Goal: Information Seeking & Learning: Learn about a topic

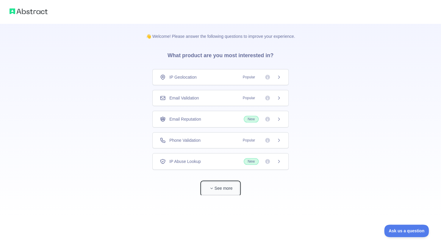
click at [211, 190] on span "button" at bounding box center [211, 188] width 6 height 6
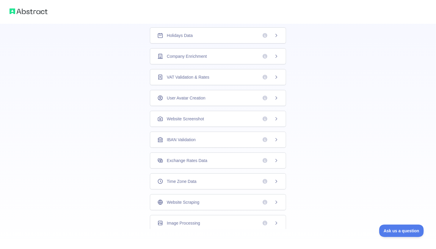
scroll to position [130, 0]
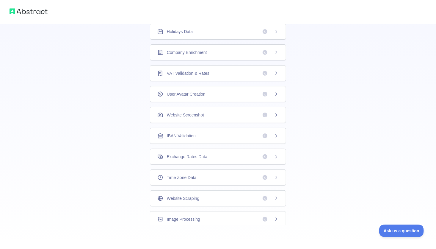
click at [263, 93] on icon at bounding box center [265, 94] width 5 height 5
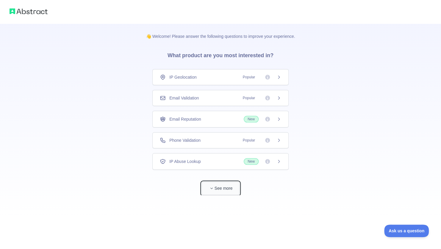
click at [229, 186] on button "See more" at bounding box center [220, 187] width 38 height 13
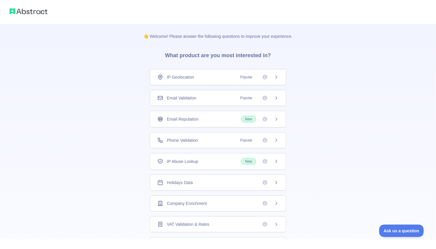
click at [274, 203] on icon at bounding box center [276, 203] width 5 height 5
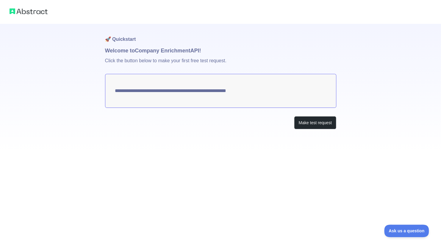
click at [262, 91] on textarea "**********" at bounding box center [220, 91] width 231 height 34
click at [254, 91] on textarea "**********" at bounding box center [220, 91] width 231 height 34
click at [321, 124] on button "Make test request" at bounding box center [315, 122] width 42 height 13
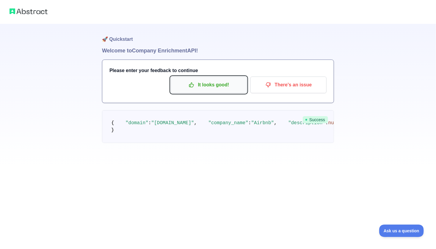
click at [205, 83] on p "It looks good!" at bounding box center [208, 85] width 67 height 10
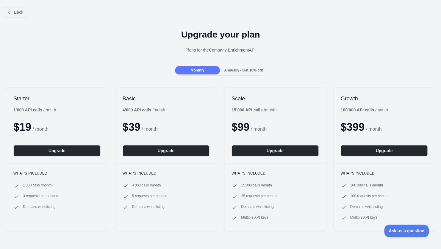
click at [242, 66] on div "Annually - Get 10% off!" at bounding box center [243, 70] width 45 height 8
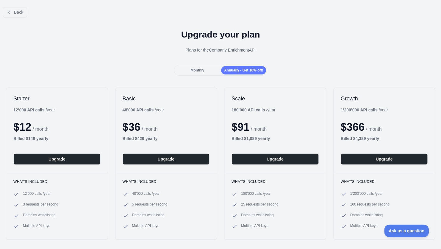
click at [176, 61] on div "Upgrade your plan Plans for the Company Enrichment API" at bounding box center [220, 43] width 441 height 43
click at [190, 70] on span "Monthly" at bounding box center [197, 70] width 14 height 4
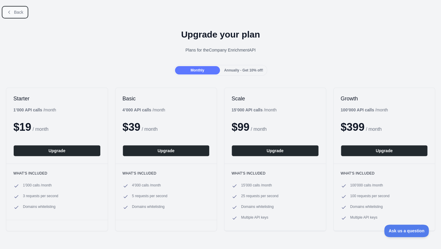
click at [9, 11] on icon at bounding box center [8, 12] width 1 height 3
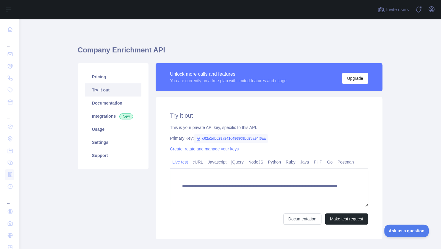
click at [207, 136] on span "c02a1dbc29a841c486809bd7ca94f6aa" at bounding box center [231, 138] width 74 height 9
click at [225, 139] on span "c02a1dbc29a841c486809bd7ca94f6aa" at bounding box center [231, 138] width 74 height 9
copy span "c02a1dbc29a841c486809bd7ca94f6aa"
click at [415, 48] on main "**********" at bounding box center [230, 134] width 422 height 230
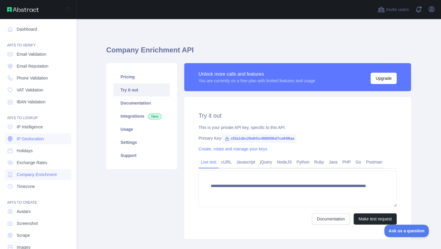
click at [36, 136] on span "IP Geolocation" at bounding box center [30, 139] width 27 height 6
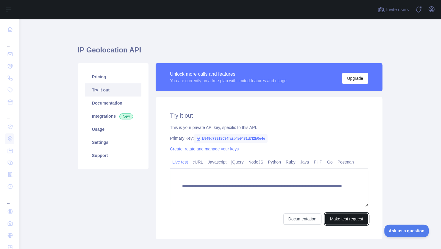
click at [339, 219] on button "Make test request" at bounding box center [346, 218] width 43 height 11
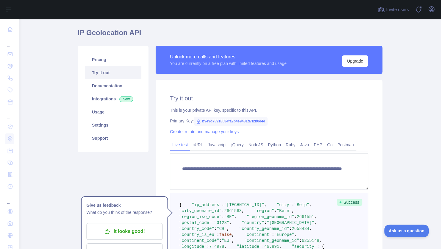
scroll to position [119, 0]
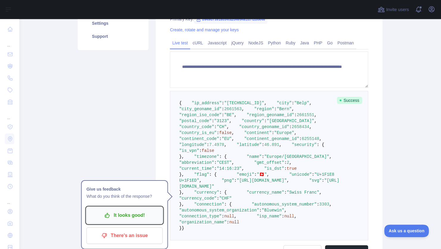
click at [107, 214] on p "It looks good!" at bounding box center [124, 215] width 67 height 10
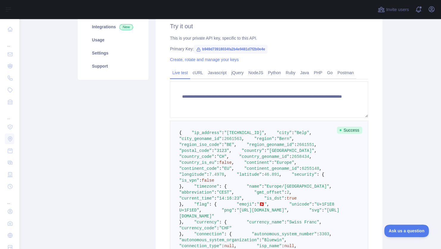
scroll to position [0, 0]
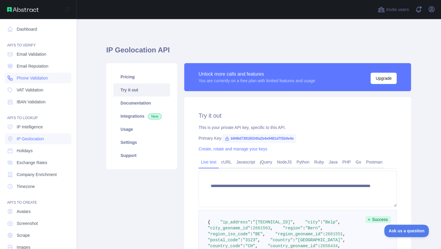
click at [44, 80] on span "Phone Validation" at bounding box center [32, 78] width 31 height 6
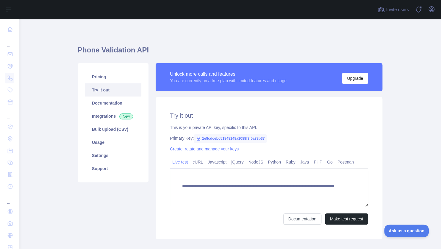
click at [5, 73] on link at bounding box center [10, 78] width 10 height 11
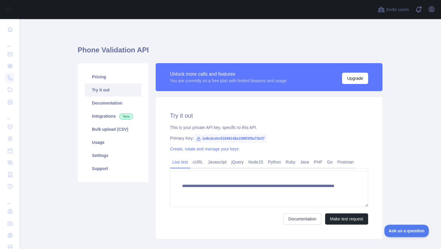
click at [5, 73] on link at bounding box center [10, 78] width 10 height 11
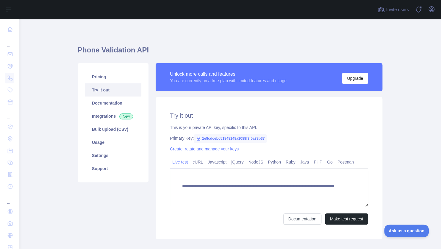
click at [416, 134] on main "**********" at bounding box center [230, 134] width 422 height 230
